Goal: Task Accomplishment & Management: Manage account settings

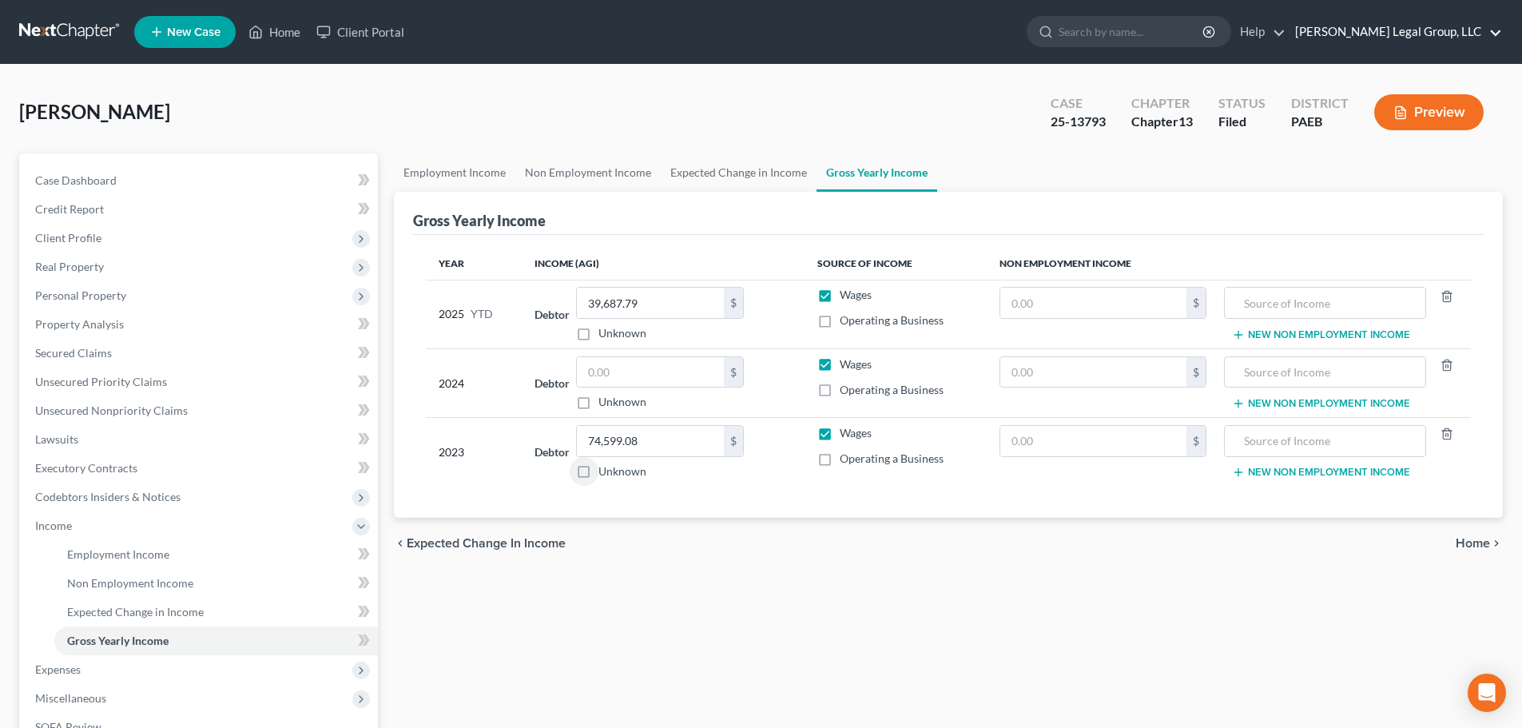
click at [1447, 30] on link "Keaveney Legal Group, LLC" at bounding box center [1394, 32] width 215 height 29
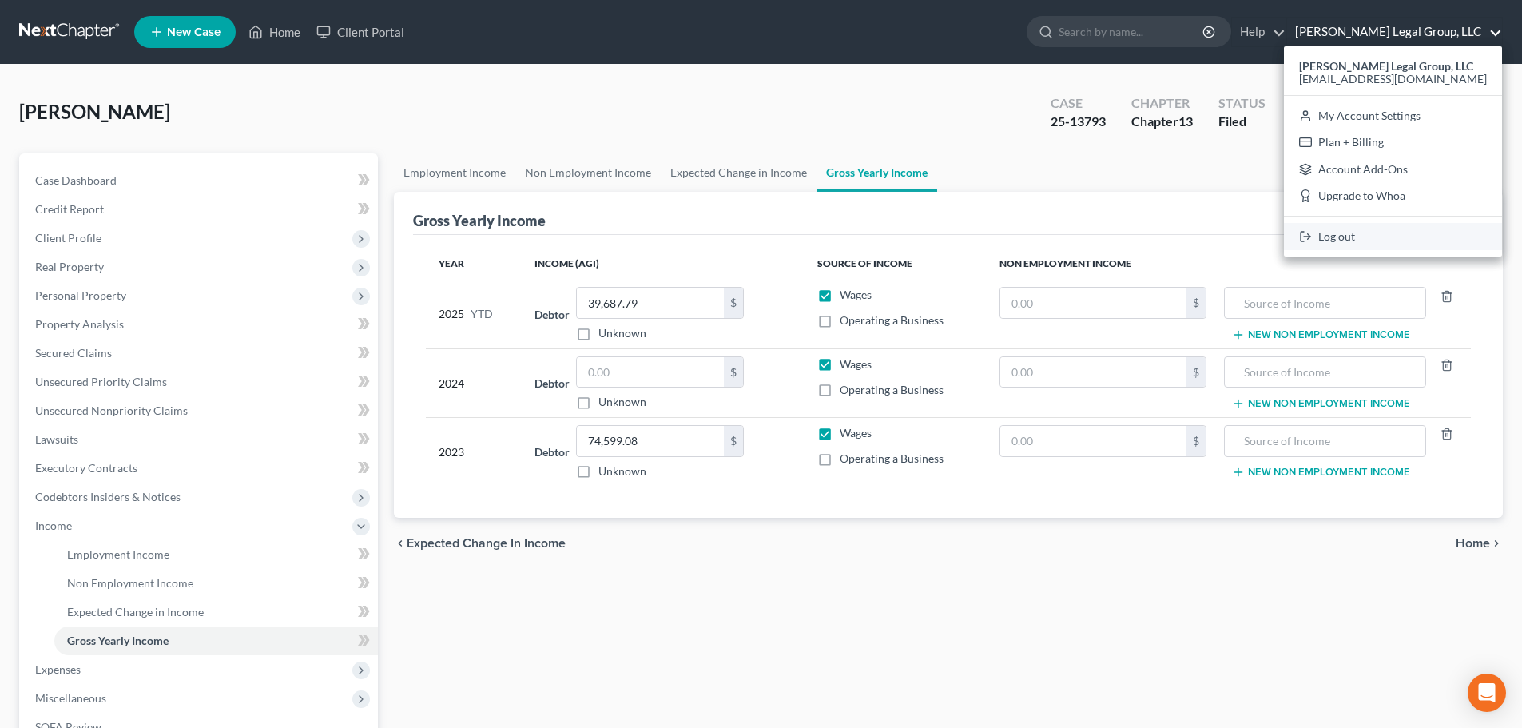
click at [1377, 232] on link "Log out" at bounding box center [1393, 236] width 218 height 27
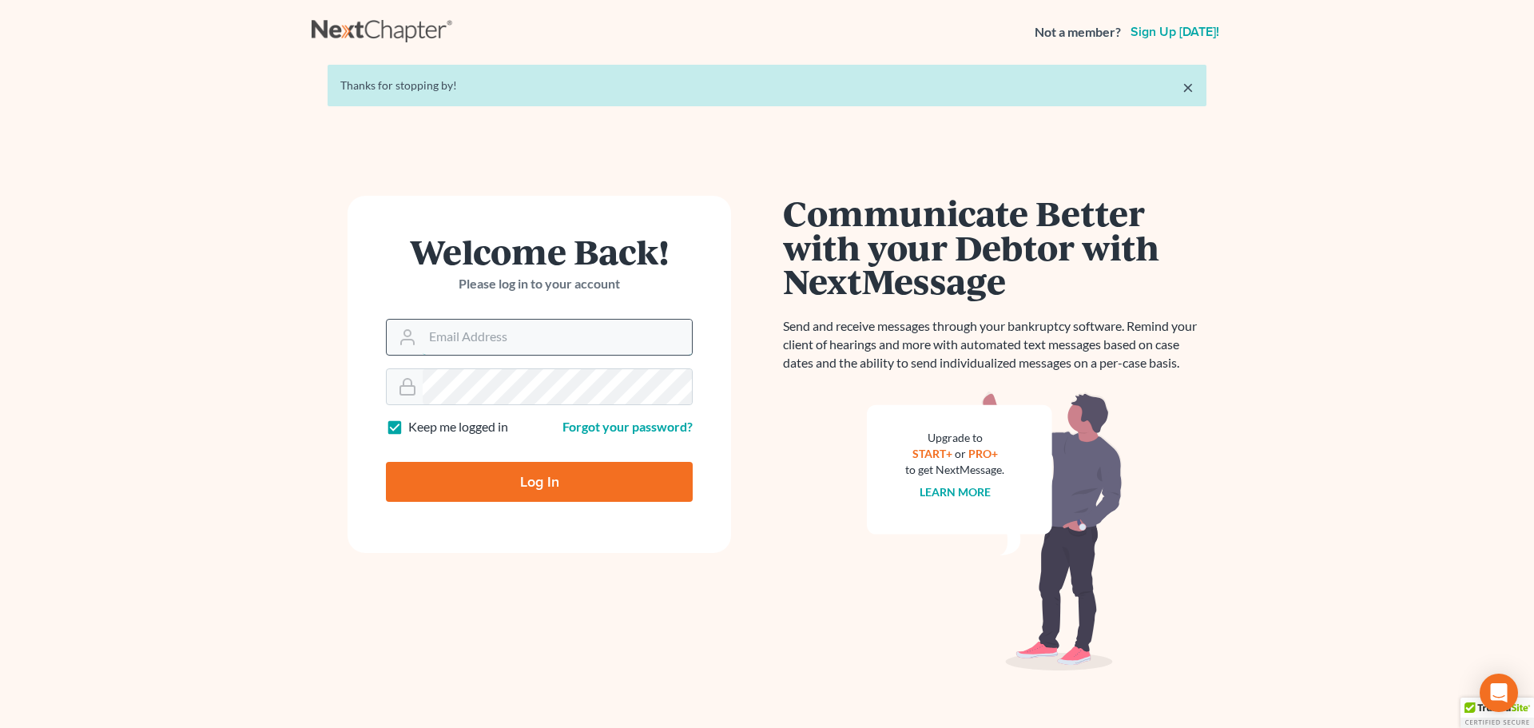
click at [575, 333] on input "Email Address" at bounding box center [557, 337] width 269 height 35
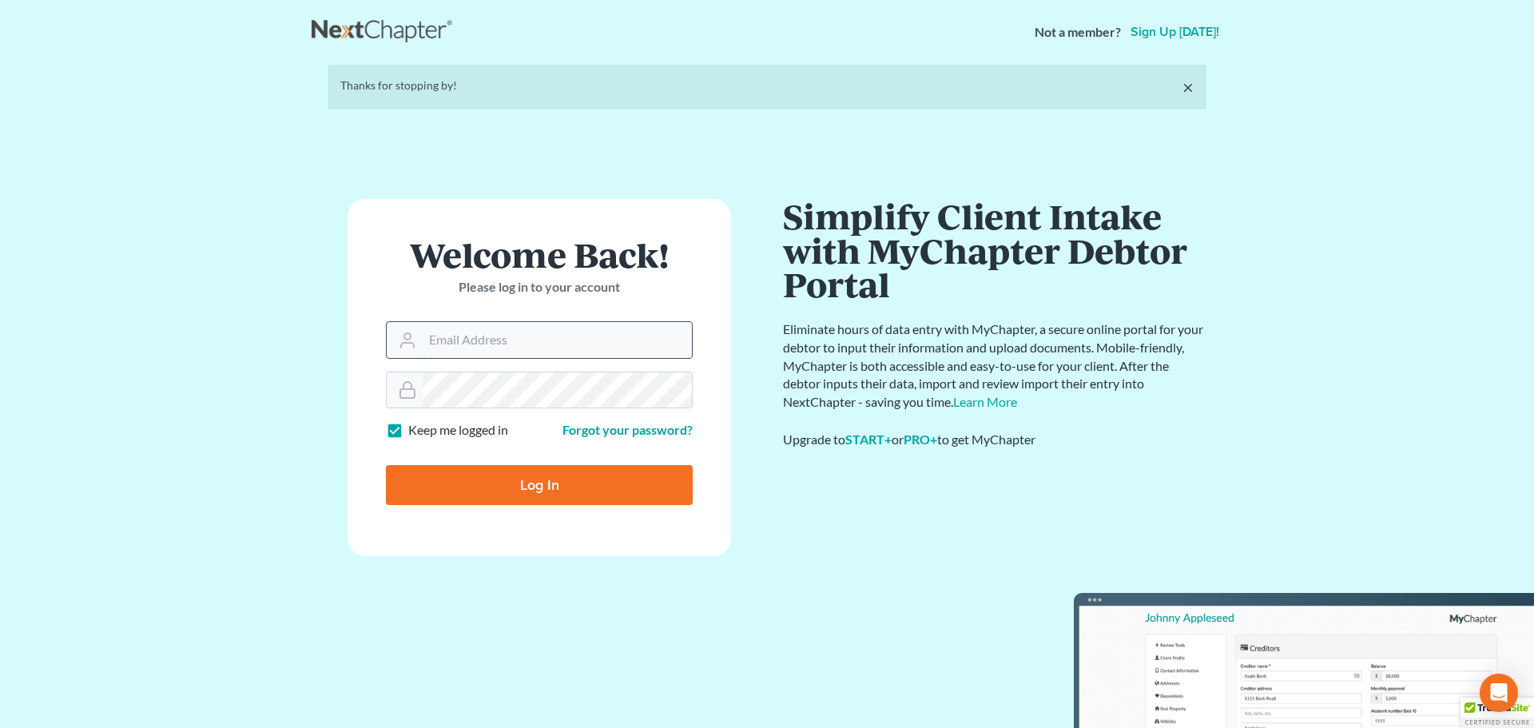
type input "[EMAIL_ADDRESS][DOMAIN_NAME]"
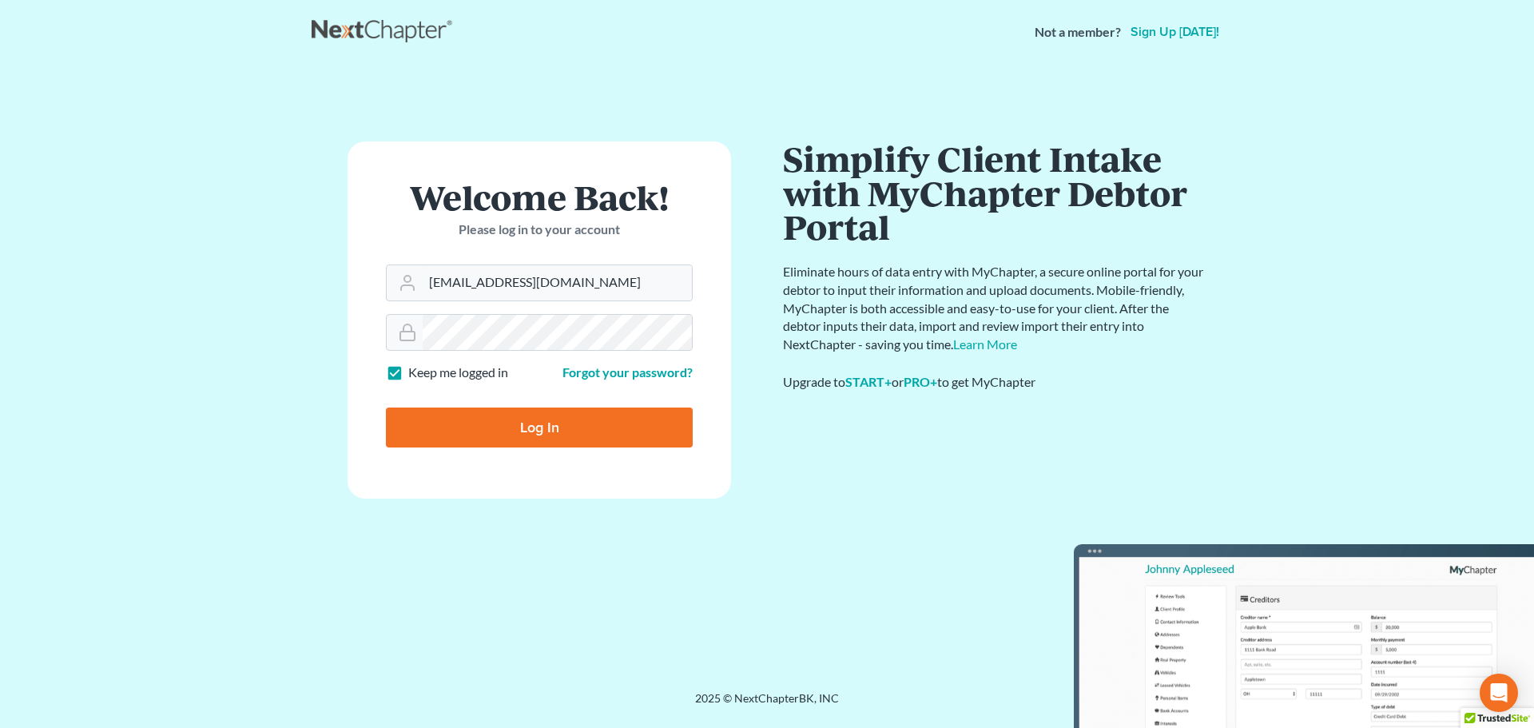
click at [579, 426] on input "Log In" at bounding box center [539, 427] width 307 height 40
type input "Thinking..."
